Goal: Task Accomplishment & Management: Use online tool/utility

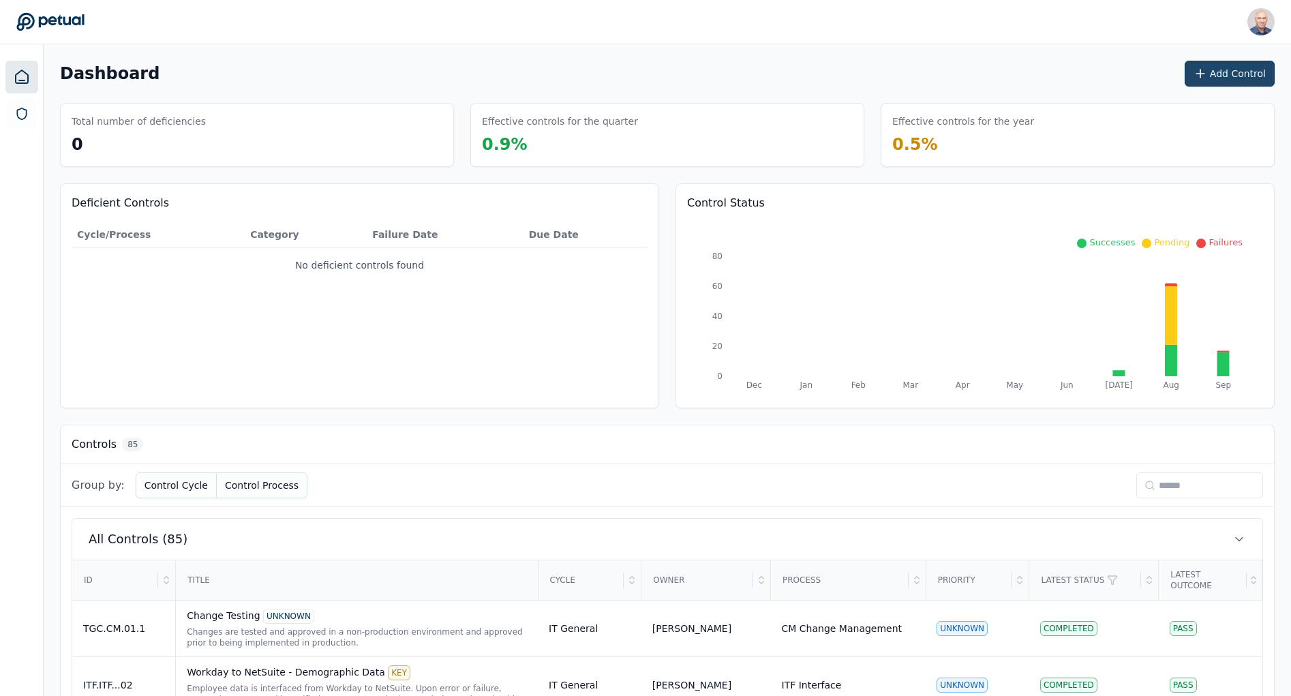
click at [1234, 68] on button "Add Control" at bounding box center [1230, 74] width 90 height 26
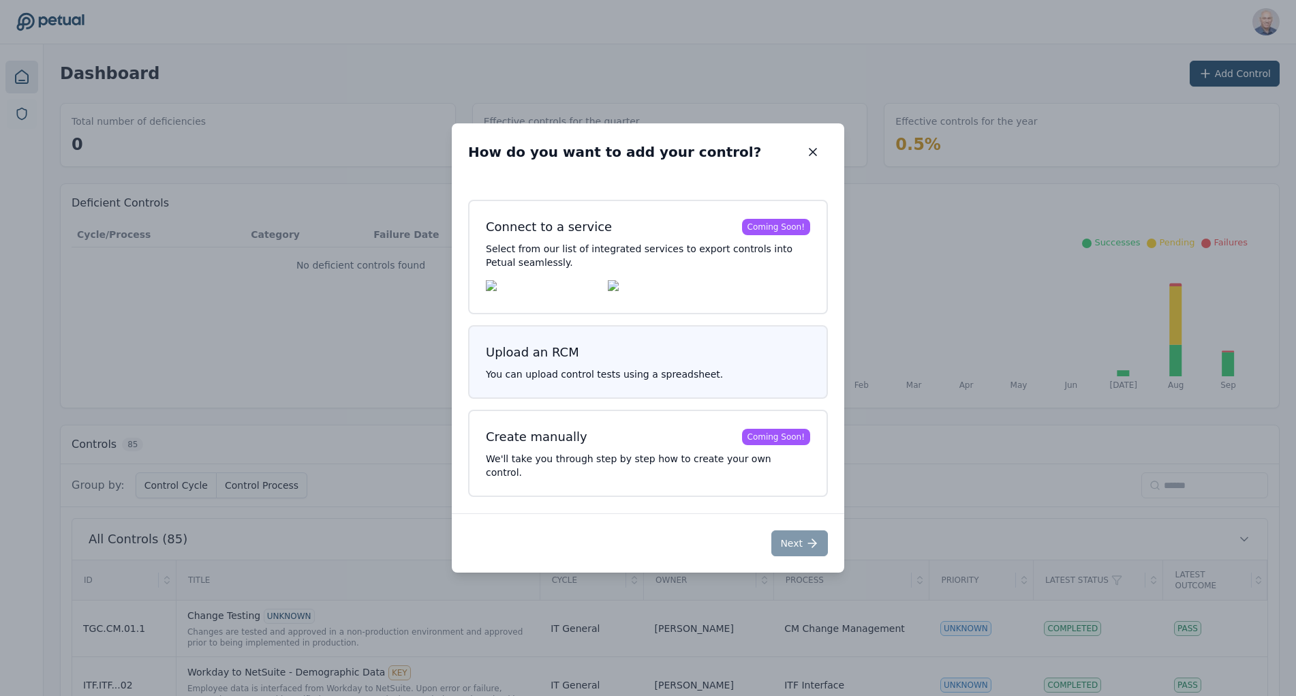
click at [615, 359] on h3 "Upload an RCM" at bounding box center [648, 352] width 324 height 19
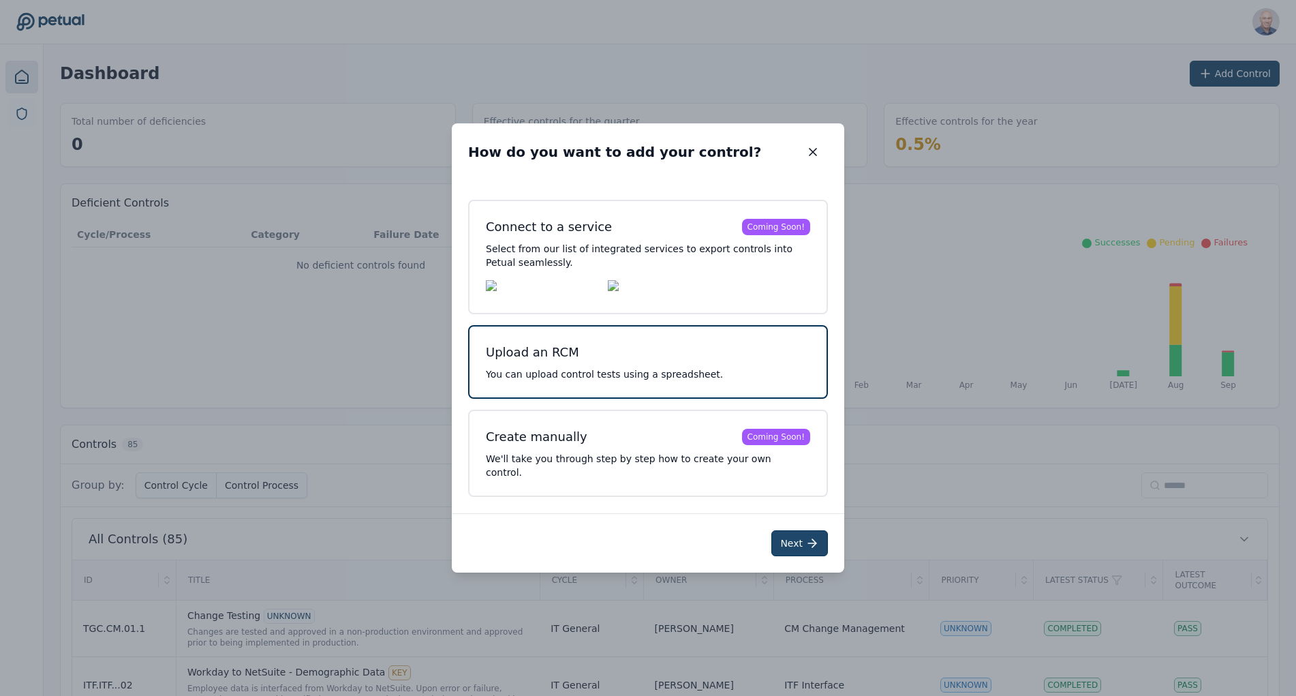
click at [806, 538] on icon at bounding box center [813, 543] width 14 height 14
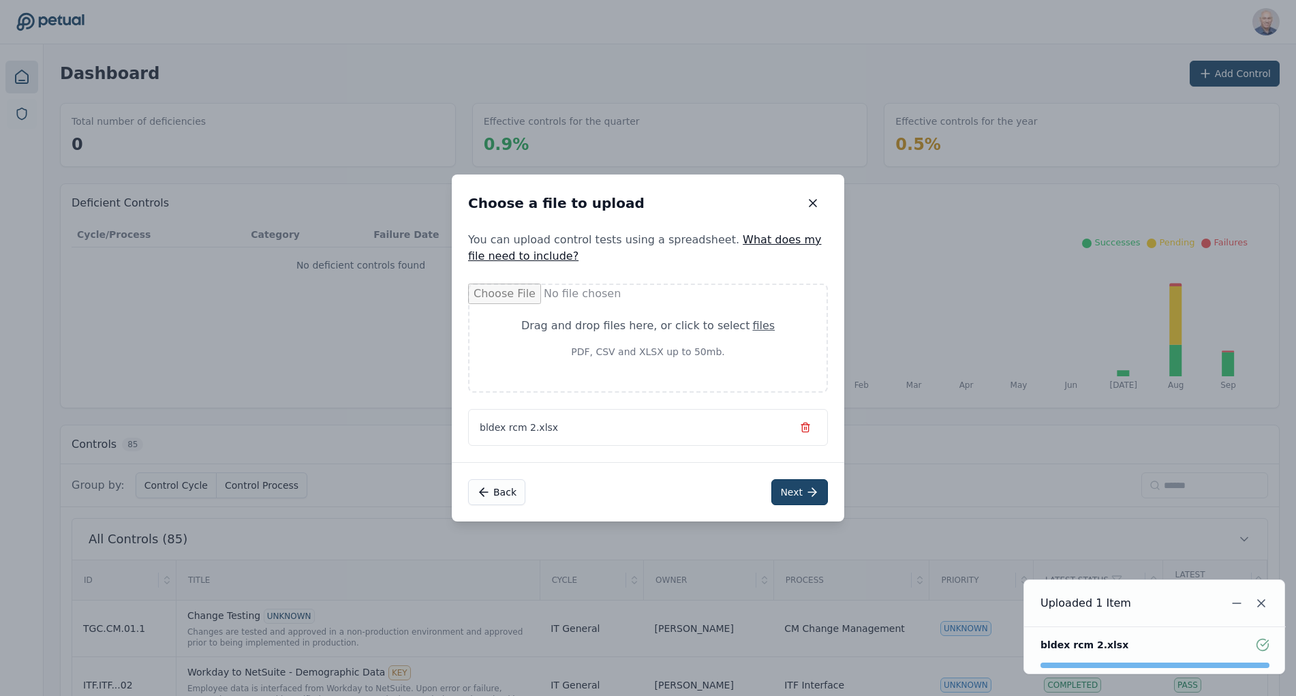
click at [793, 491] on button "Next" at bounding box center [800, 492] width 57 height 26
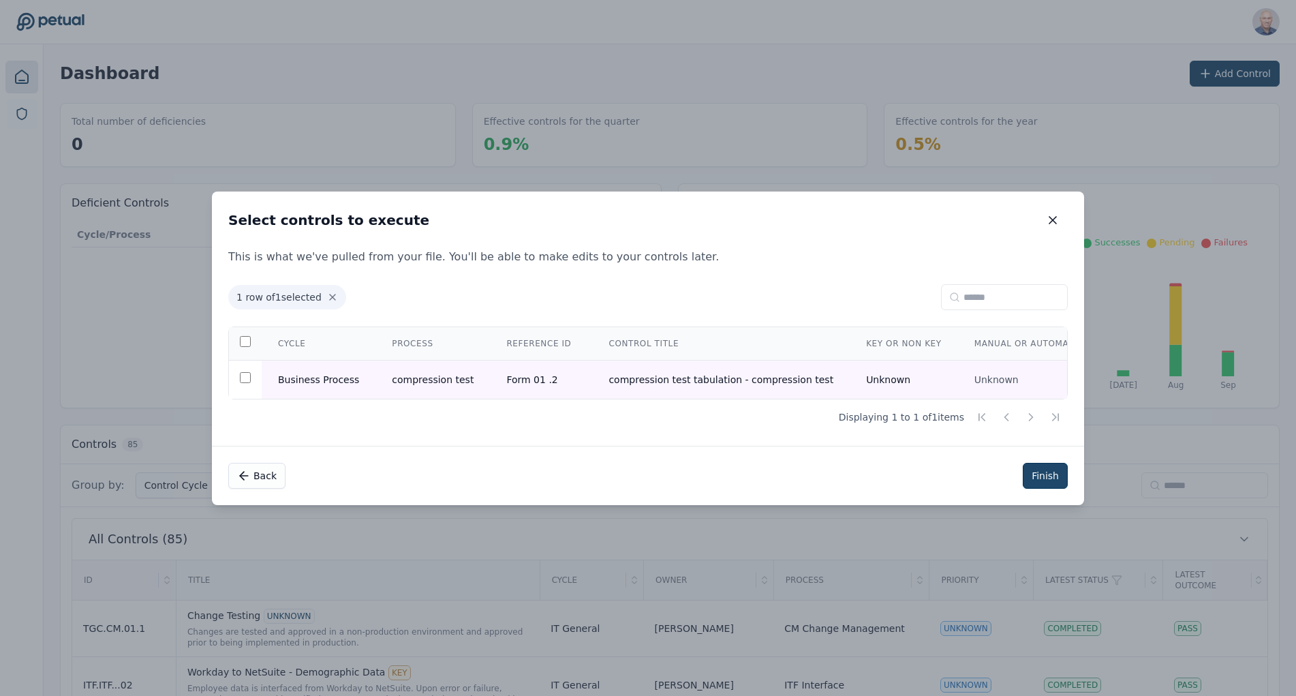
click at [1043, 481] on button "Finish" at bounding box center [1045, 476] width 45 height 26
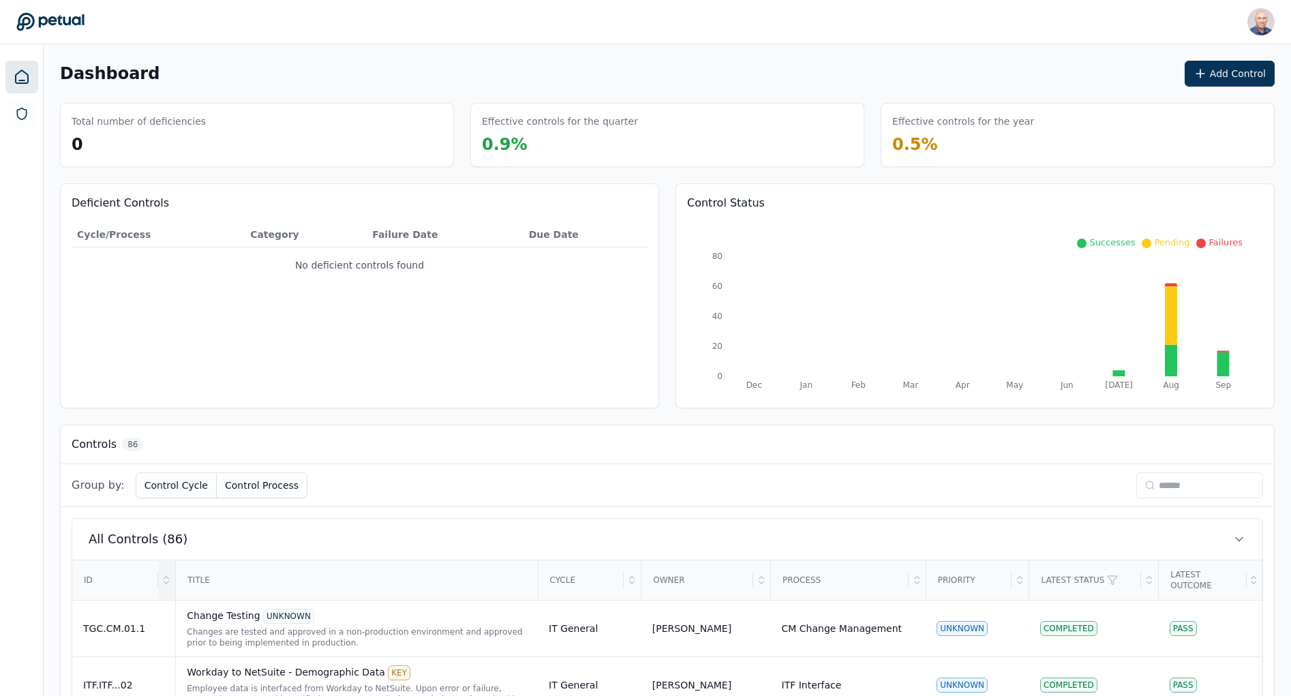
click at [167, 576] on icon at bounding box center [166, 580] width 11 height 11
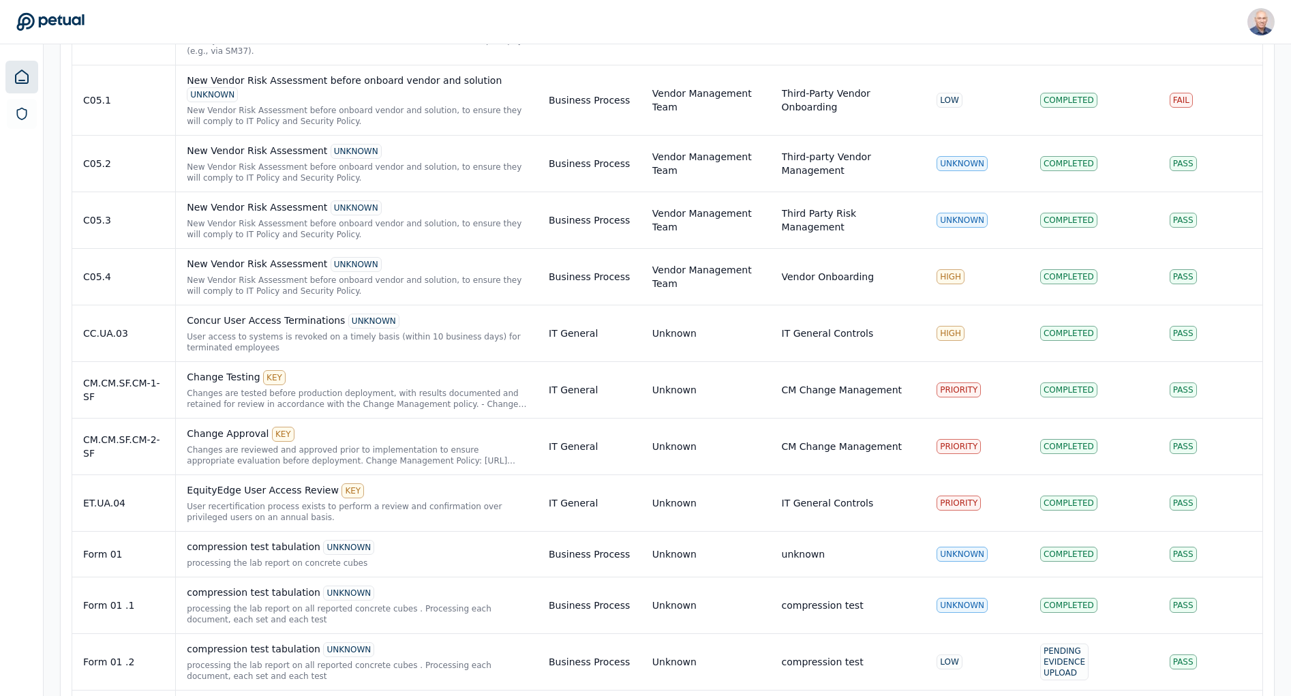
scroll to position [3135, 0]
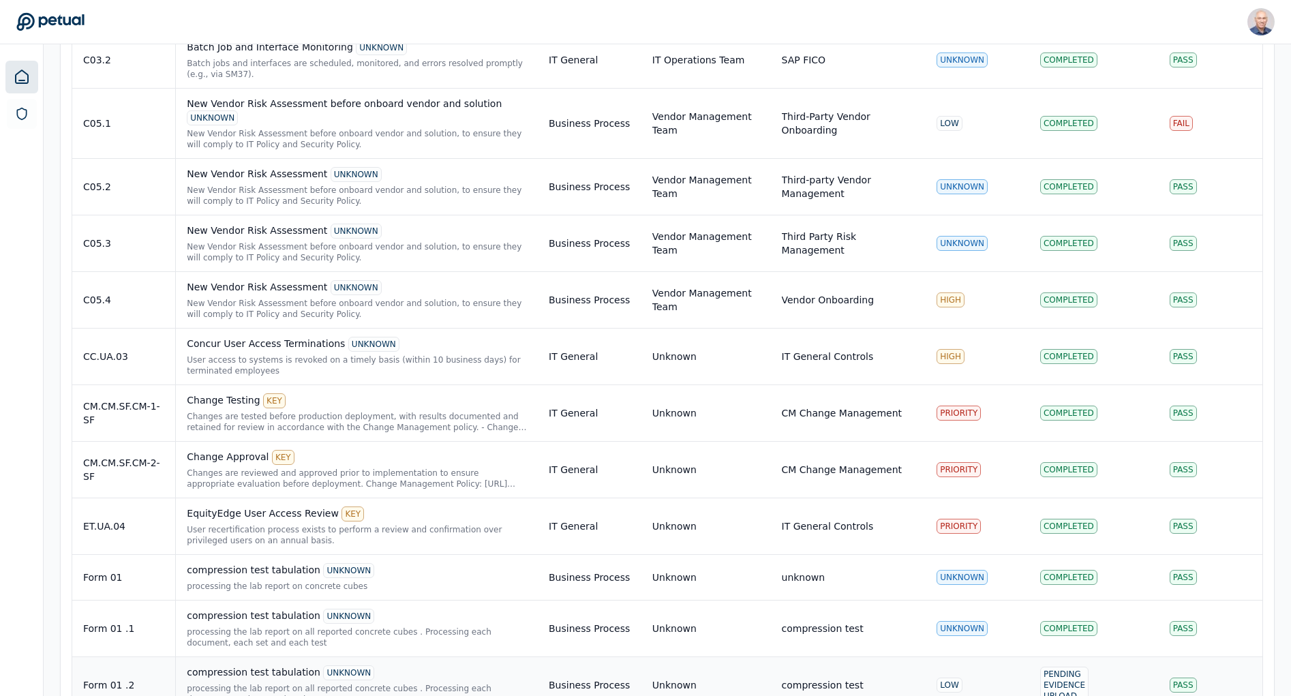
click at [252, 683] on div "processing the lab report on all reported concrete cubes . Processing each docu…" at bounding box center [357, 694] width 340 height 22
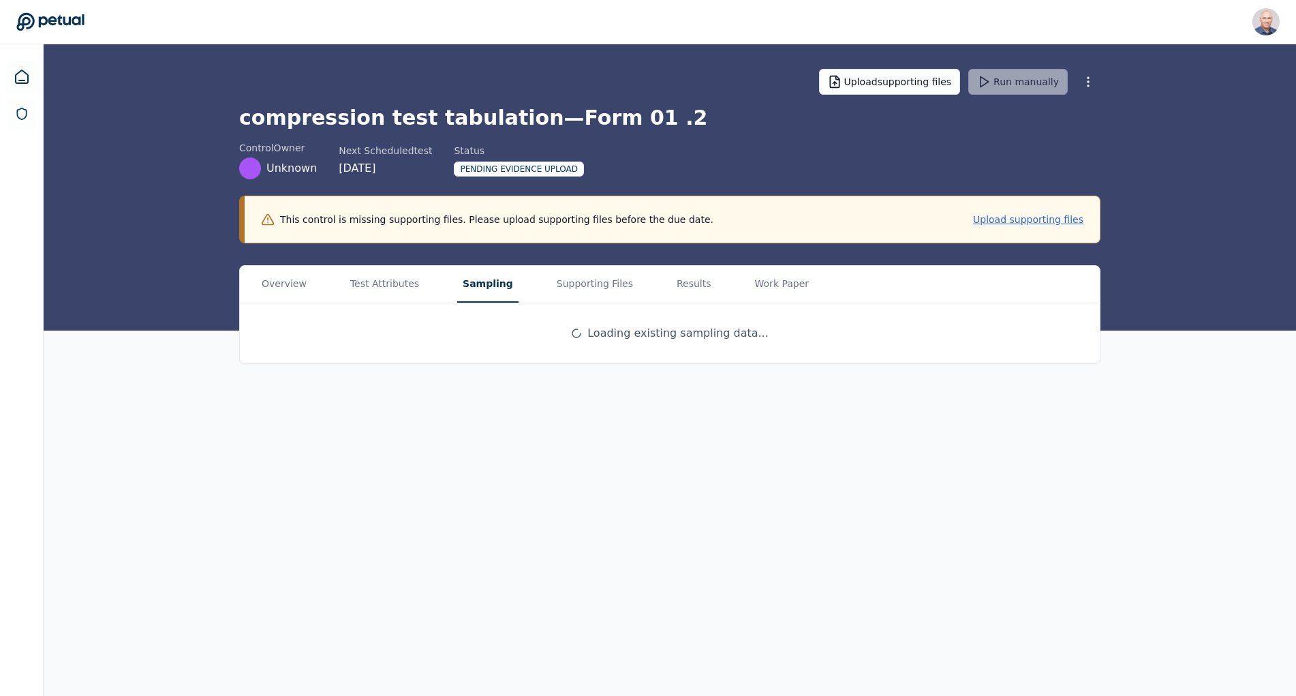
click at [479, 283] on button "Sampling" at bounding box center [487, 284] width 61 height 37
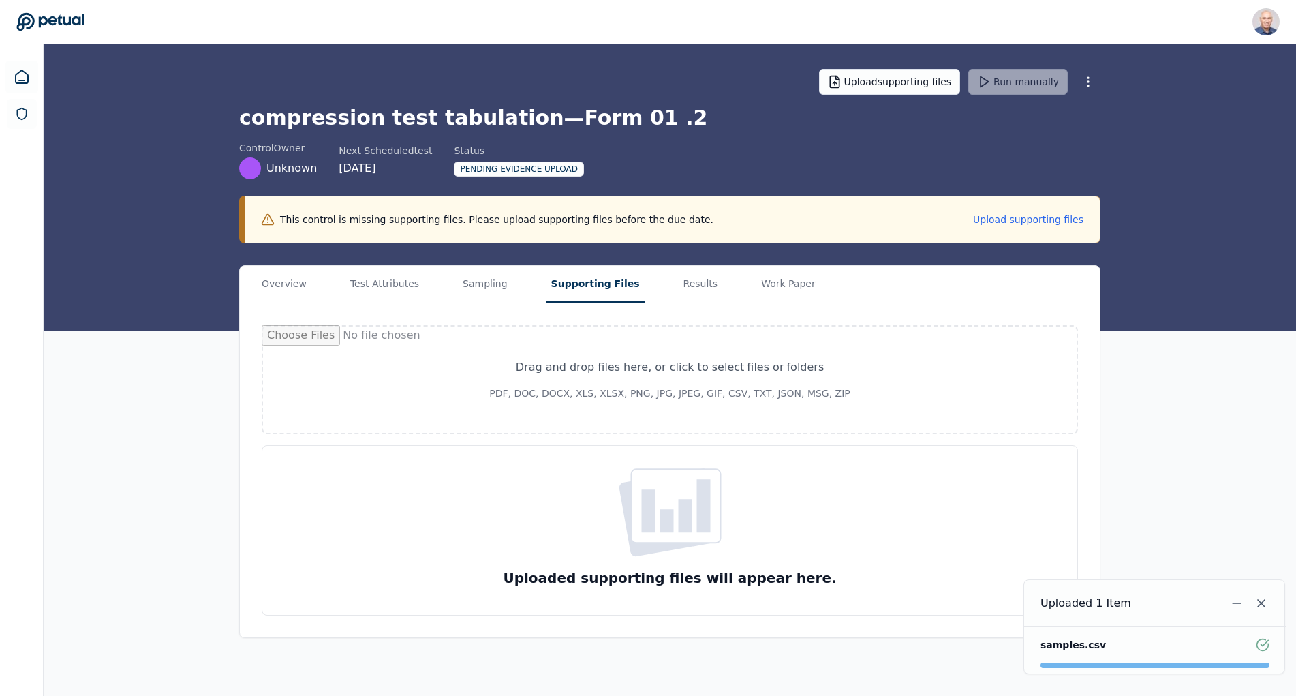
click at [585, 282] on button "Supporting Files" at bounding box center [596, 284] width 100 height 37
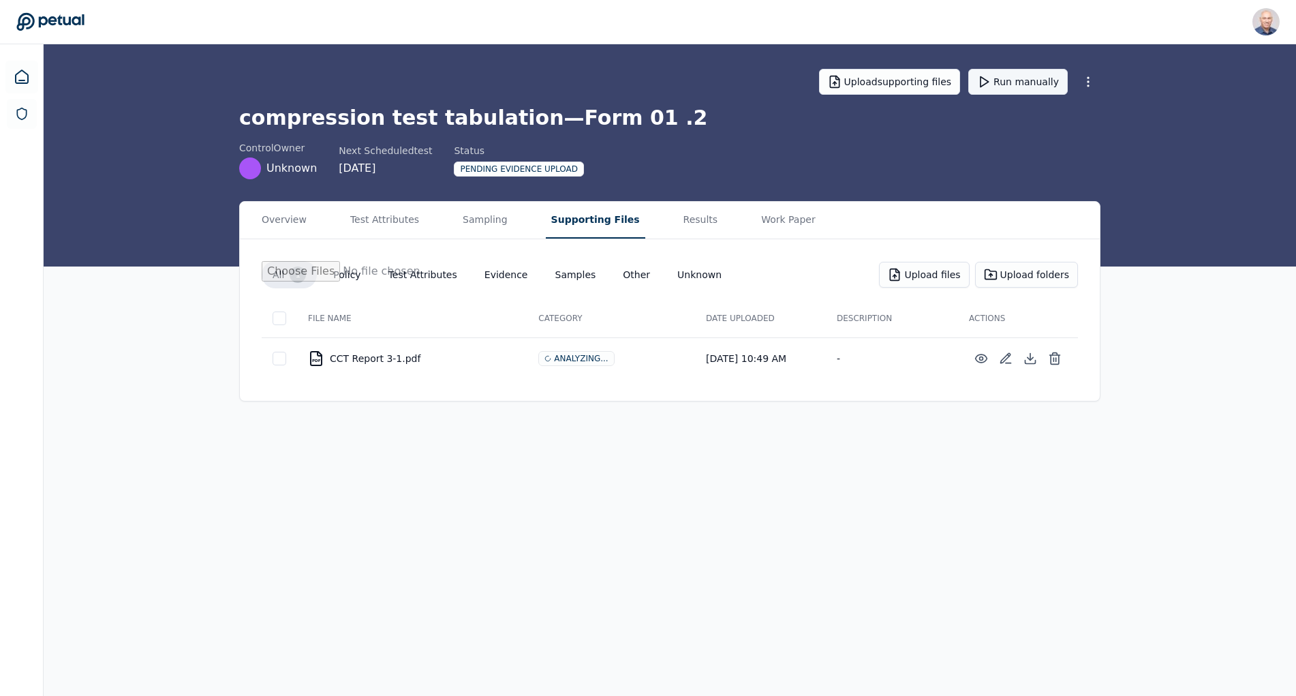
click at [1025, 79] on button "Run manually" at bounding box center [1019, 82] width 100 height 26
